Goal: Information Seeking & Learning: Learn about a topic

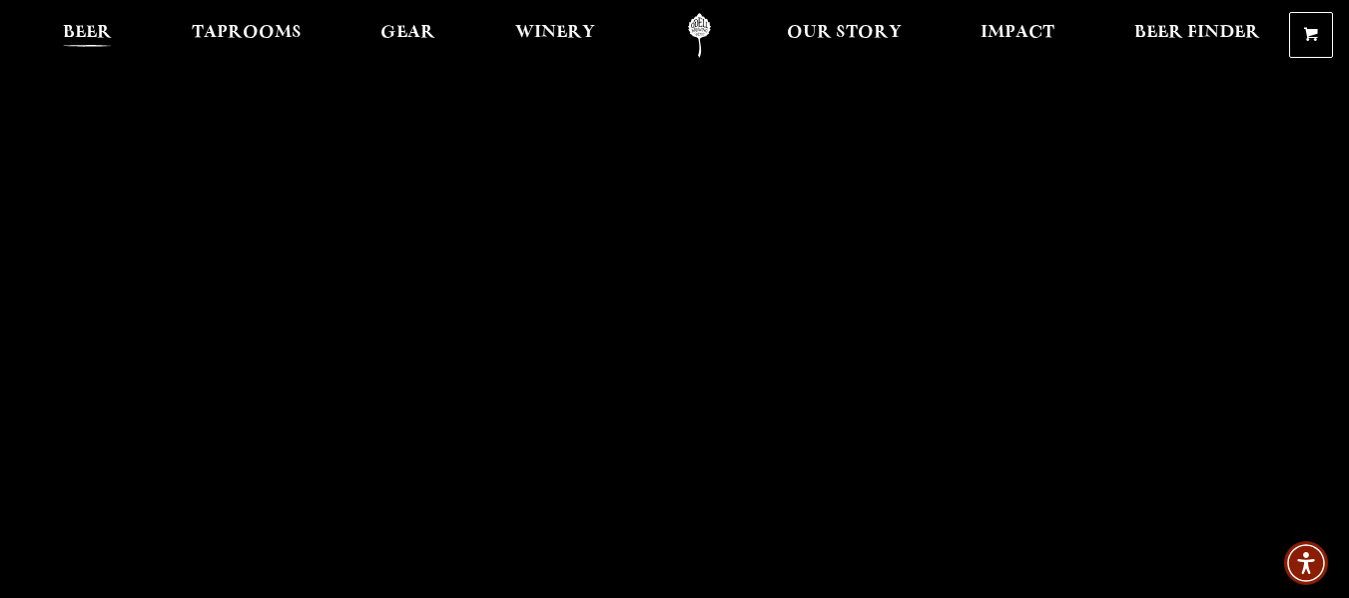
click at [94, 27] on span "Beer" at bounding box center [87, 33] width 49 height 16
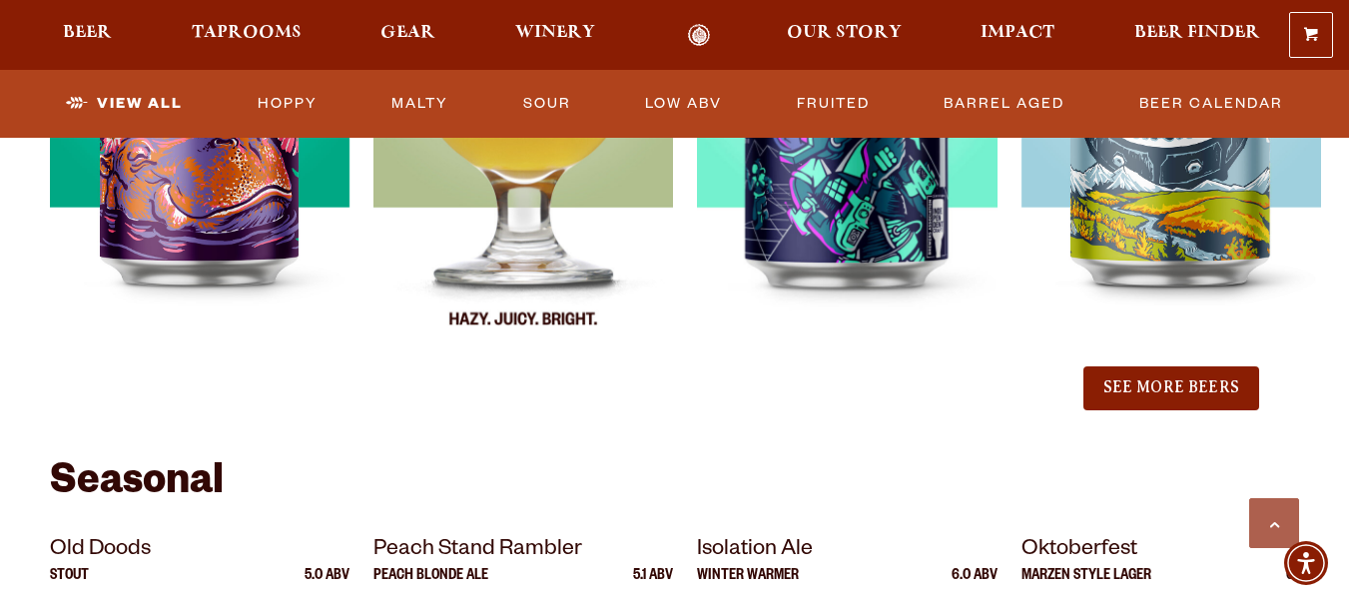
scroll to position [2396, 0]
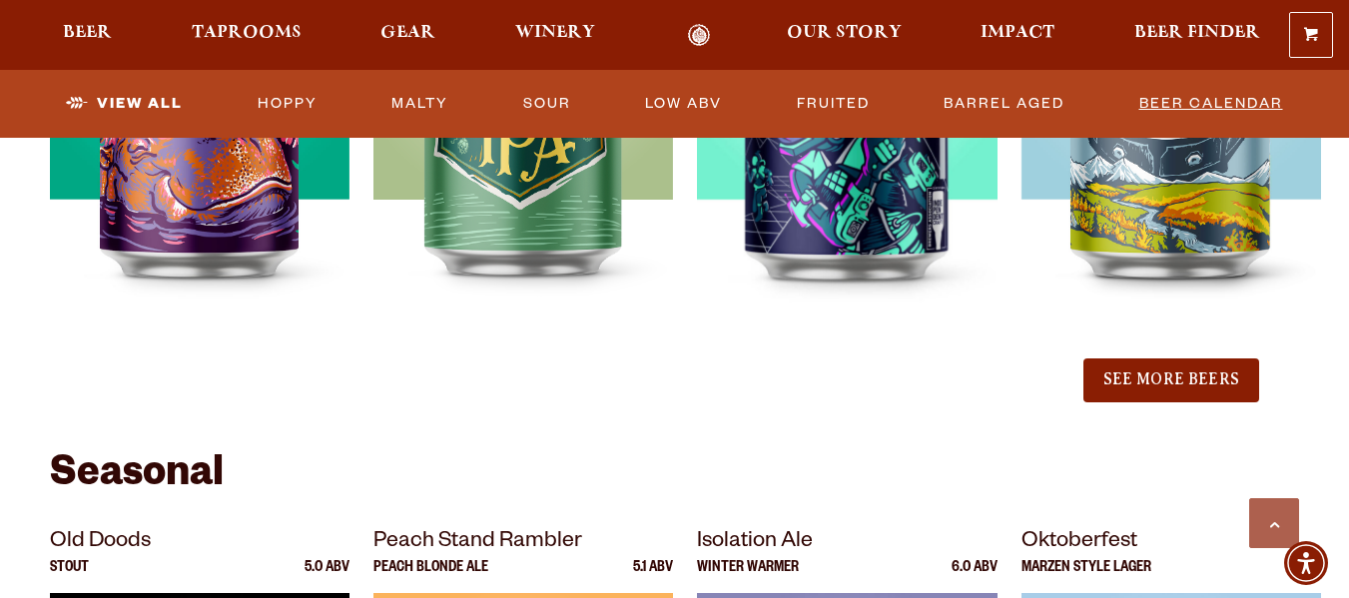
click at [1177, 105] on link "Beer Calendar" at bounding box center [1211, 104] width 160 height 46
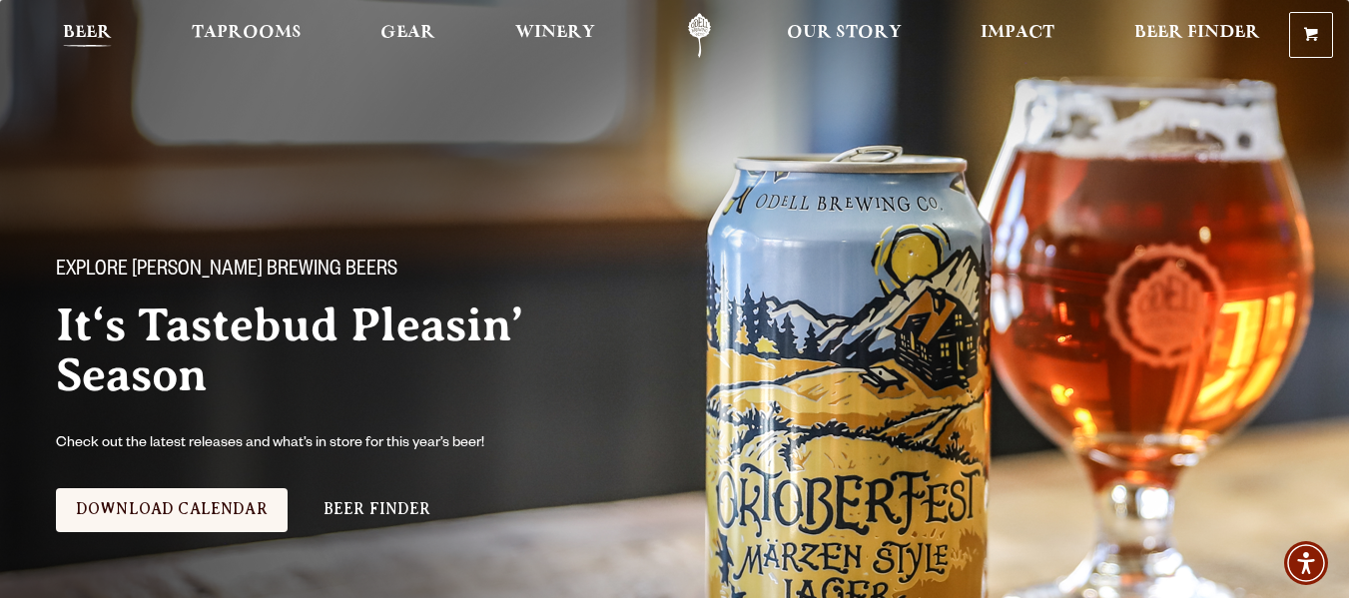
click at [106, 30] on span "Beer" at bounding box center [87, 33] width 49 height 16
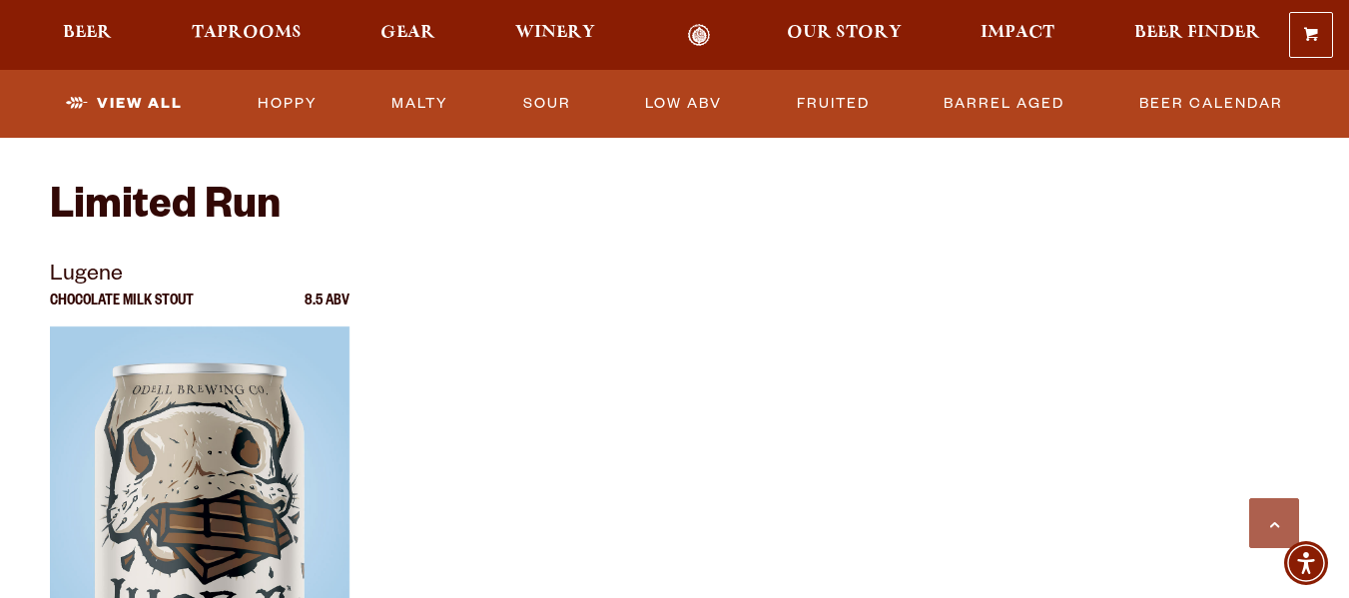
scroll to position [3528, 0]
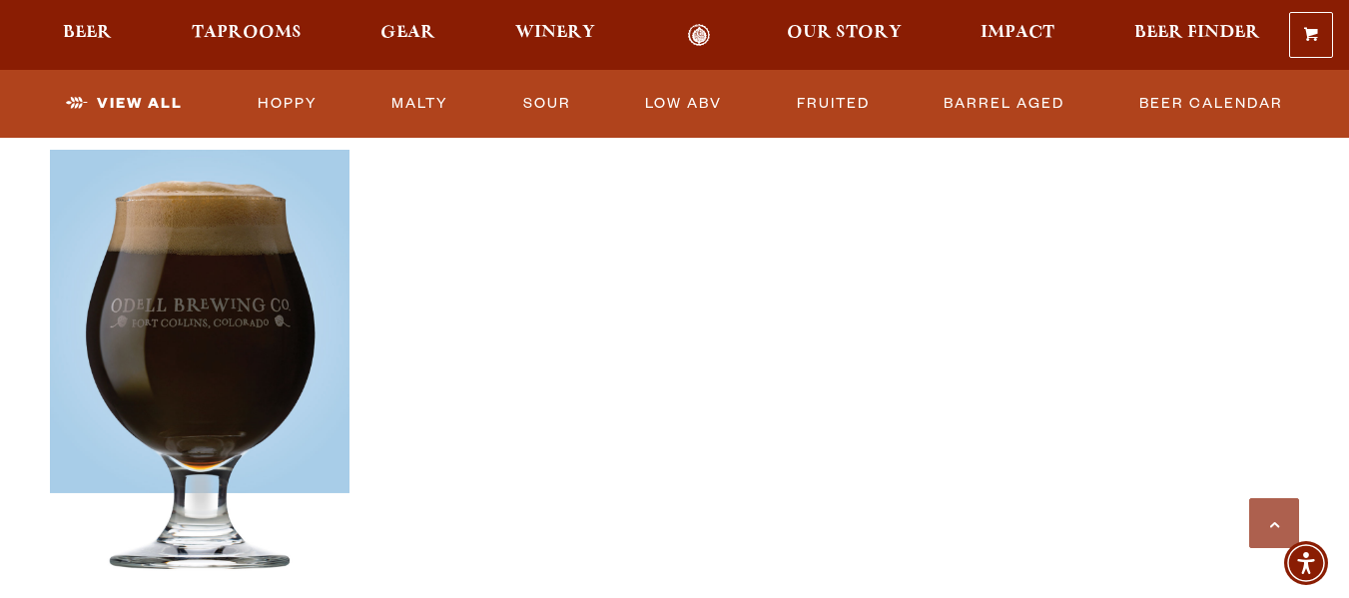
click at [273, 288] on div at bounding box center [200, 399] width 300 height 499
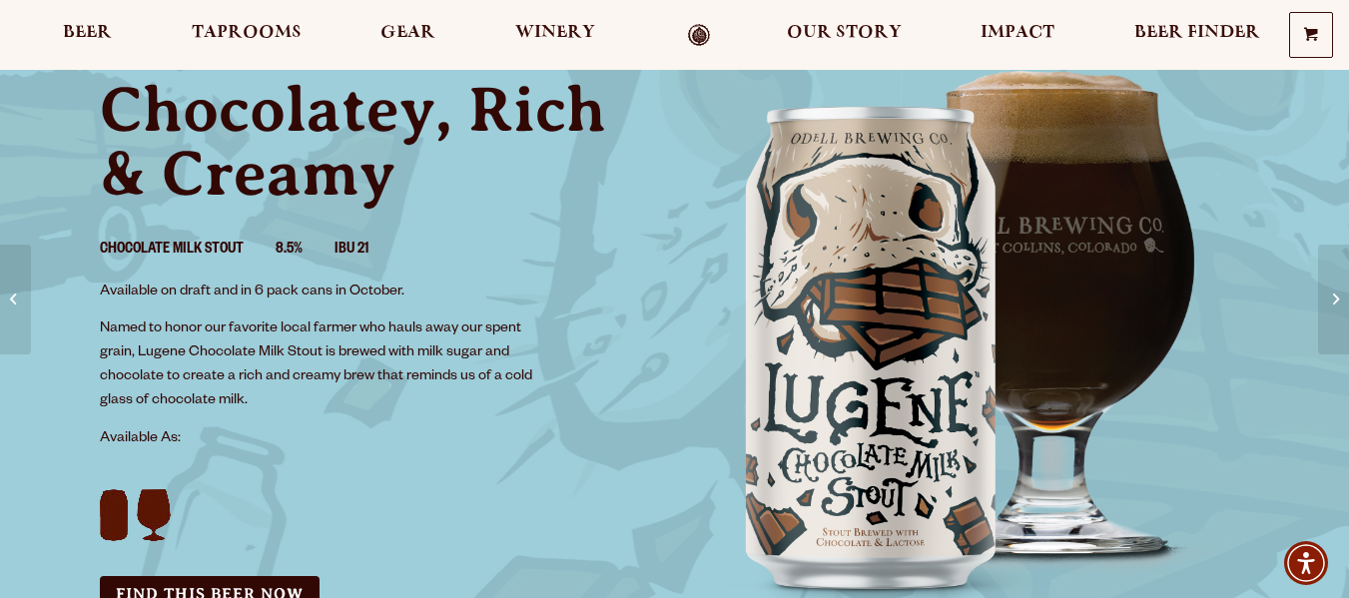
scroll to position [133, 0]
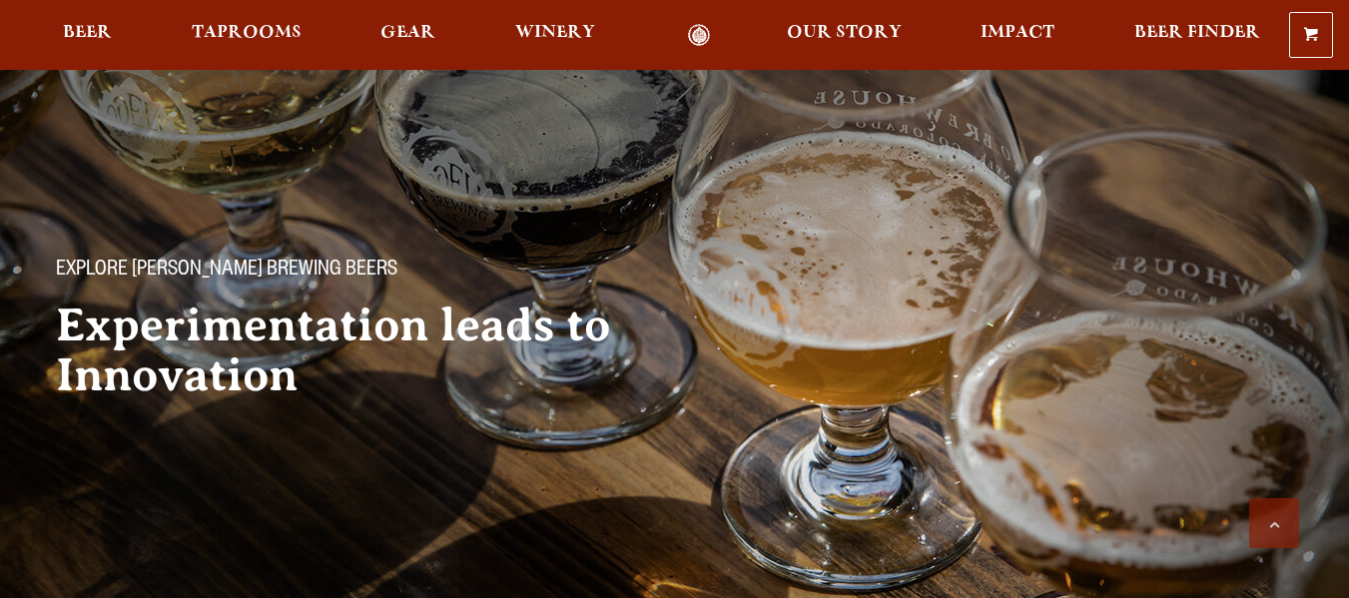
scroll to position [3528, 0]
